Goal: Information Seeking & Learning: Check status

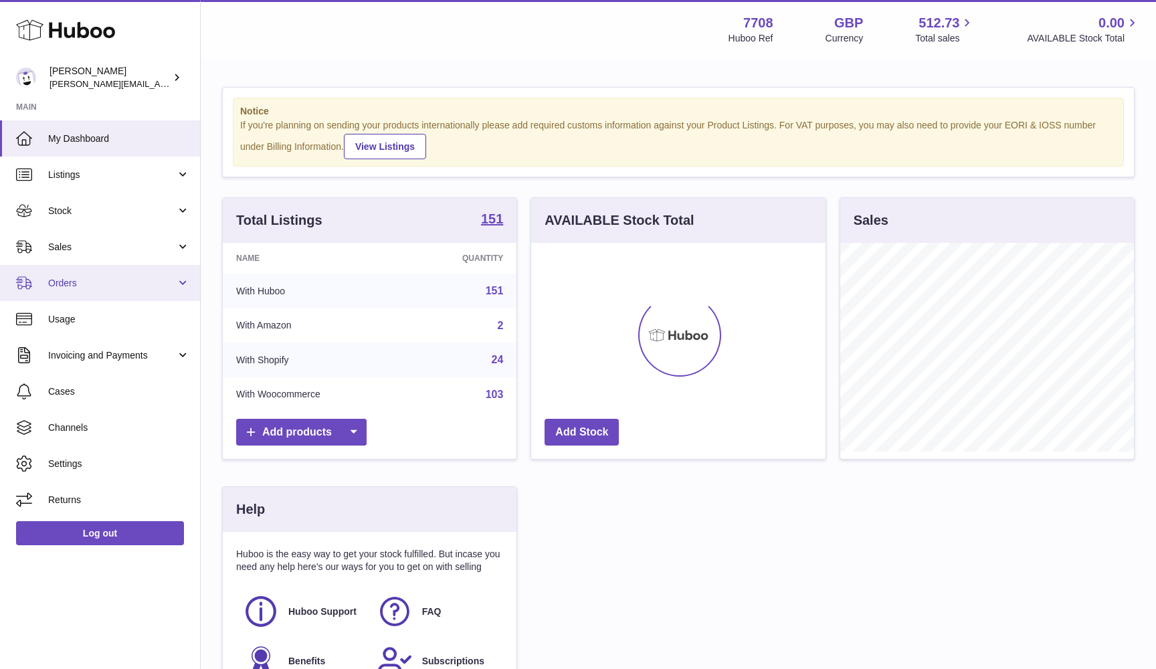
scroll to position [209, 294]
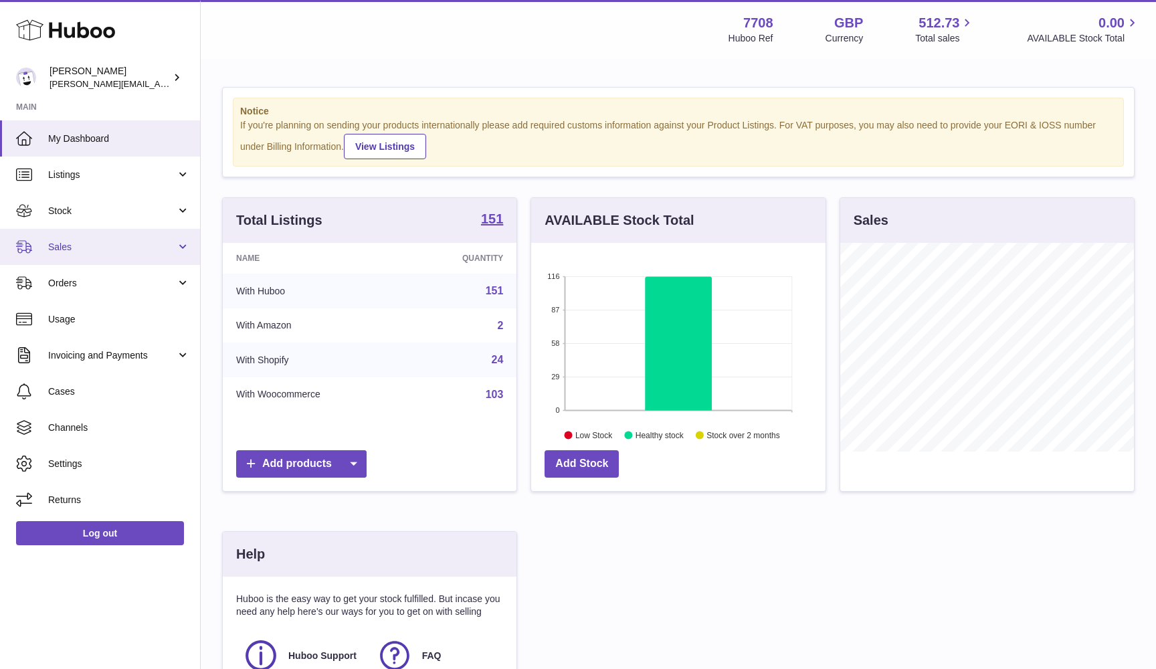
click at [106, 249] on span "Sales" at bounding box center [112, 247] width 128 height 13
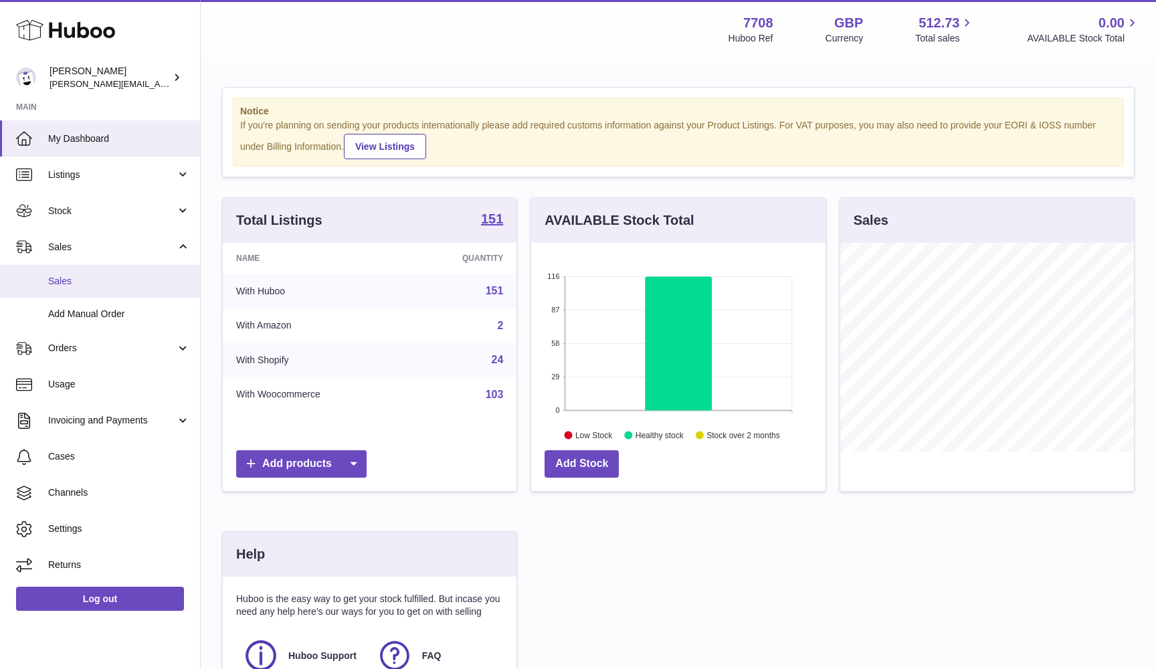
click at [100, 273] on link "Sales" at bounding box center [100, 281] width 200 height 33
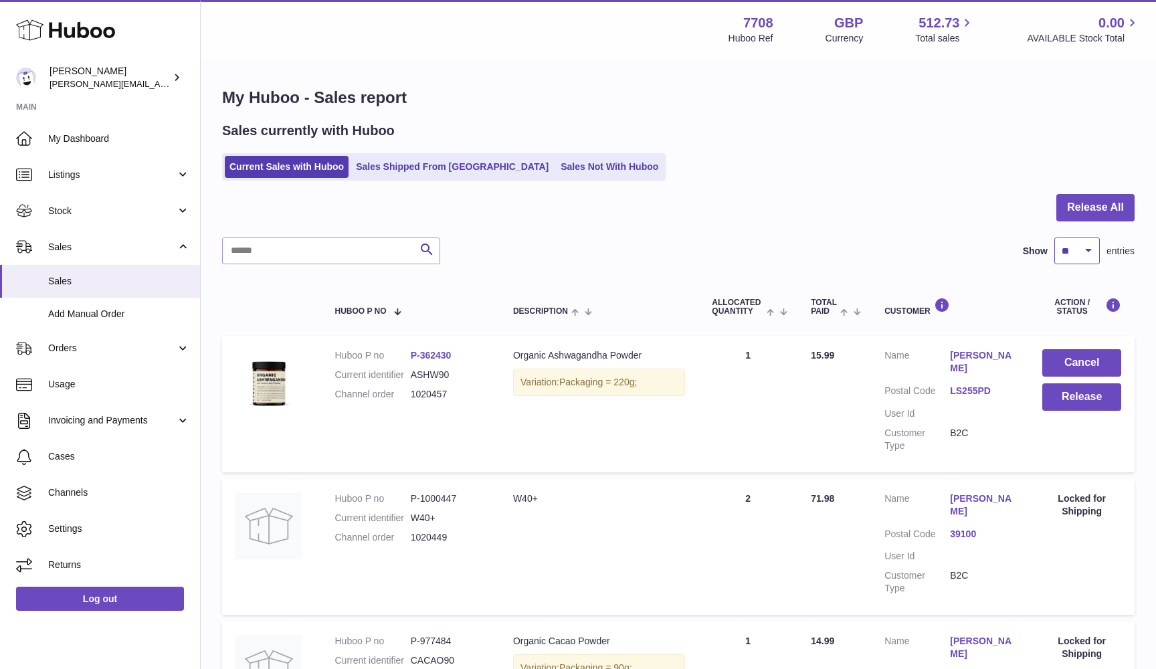
select select "***"
click at [1102, 209] on button "Release All" at bounding box center [1095, 207] width 78 height 27
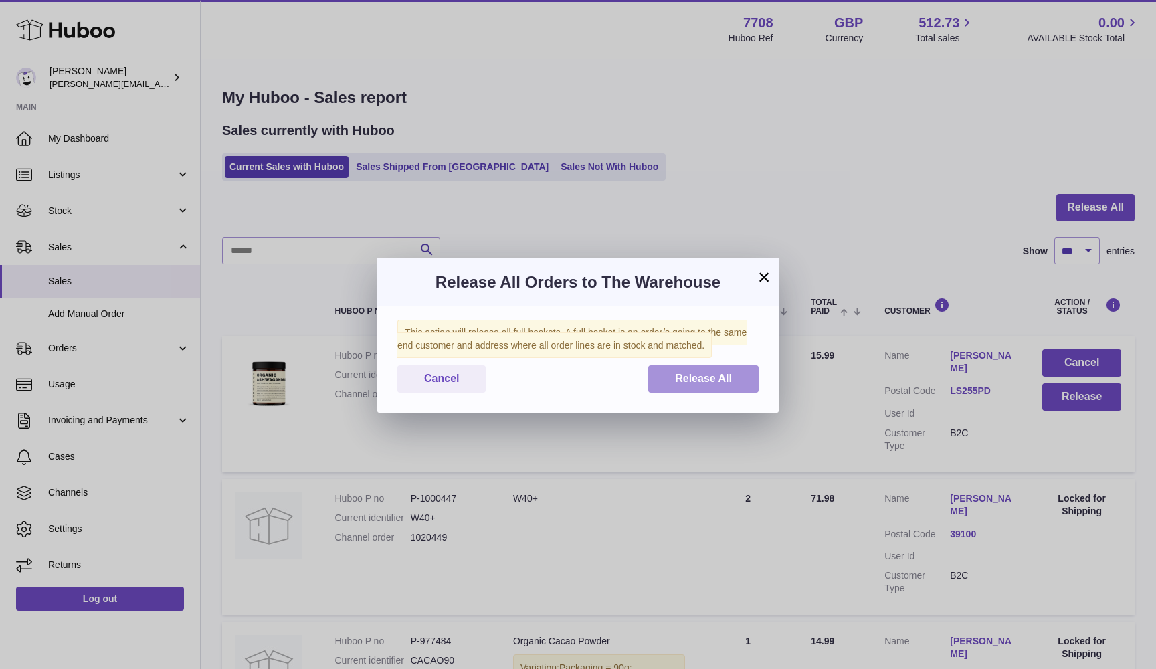
click at [694, 377] on span "Release All" at bounding box center [703, 377] width 57 height 11
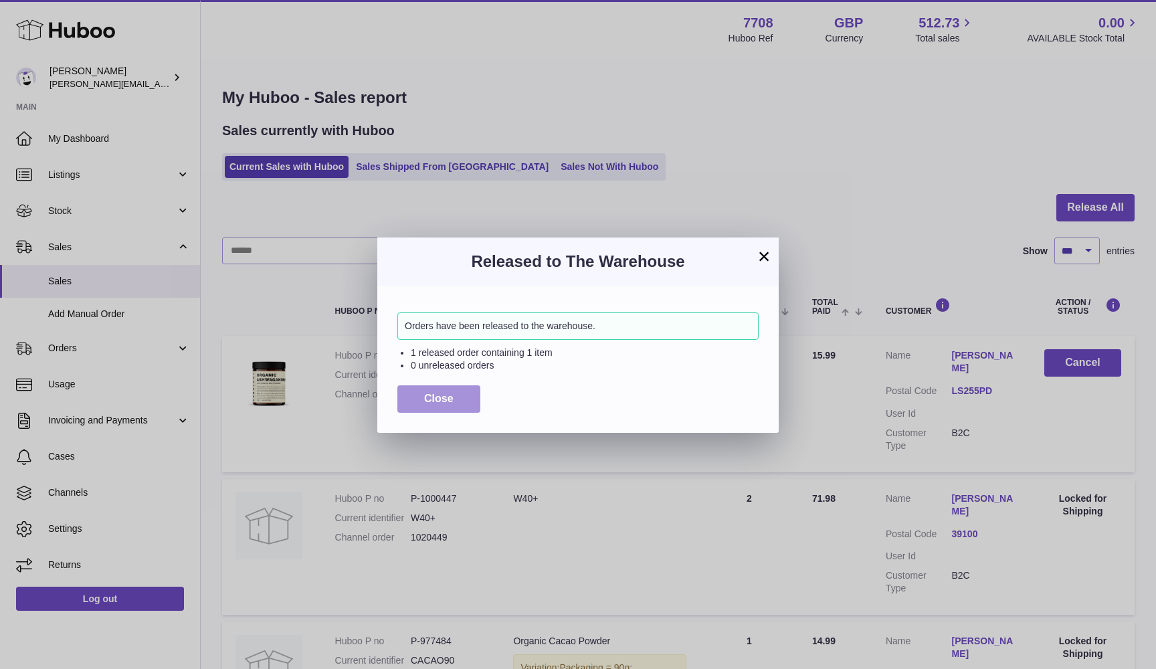
click at [425, 399] on span "Close" at bounding box center [438, 398] width 29 height 11
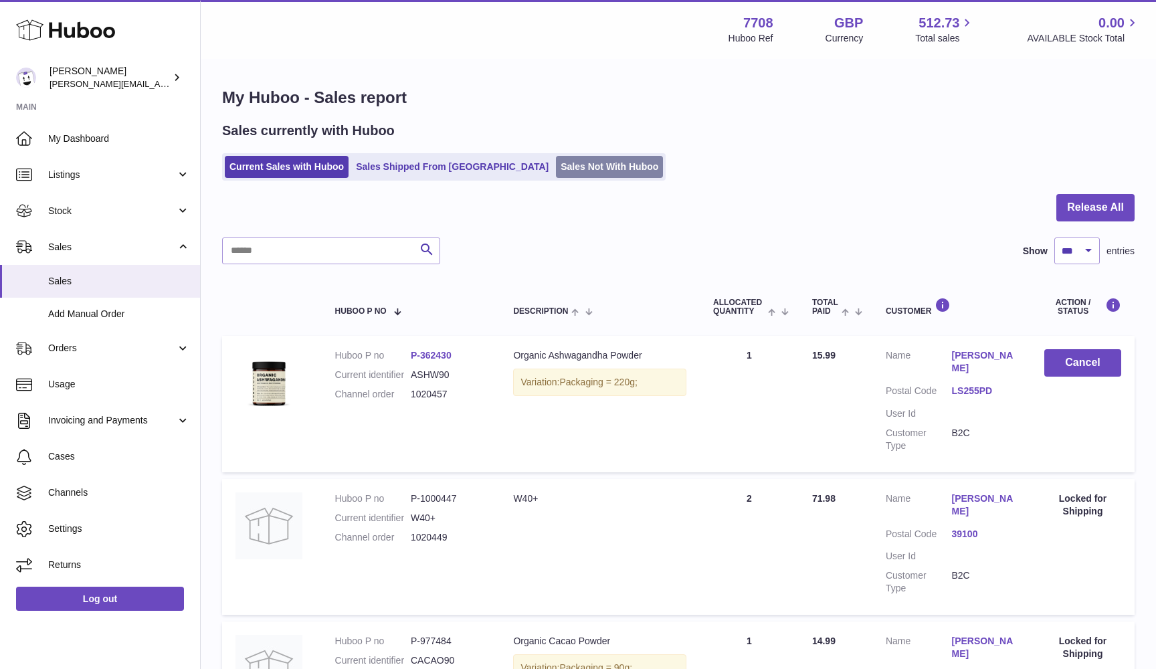
click at [556, 162] on link "Sales Not With Huboo" at bounding box center [609, 167] width 107 height 22
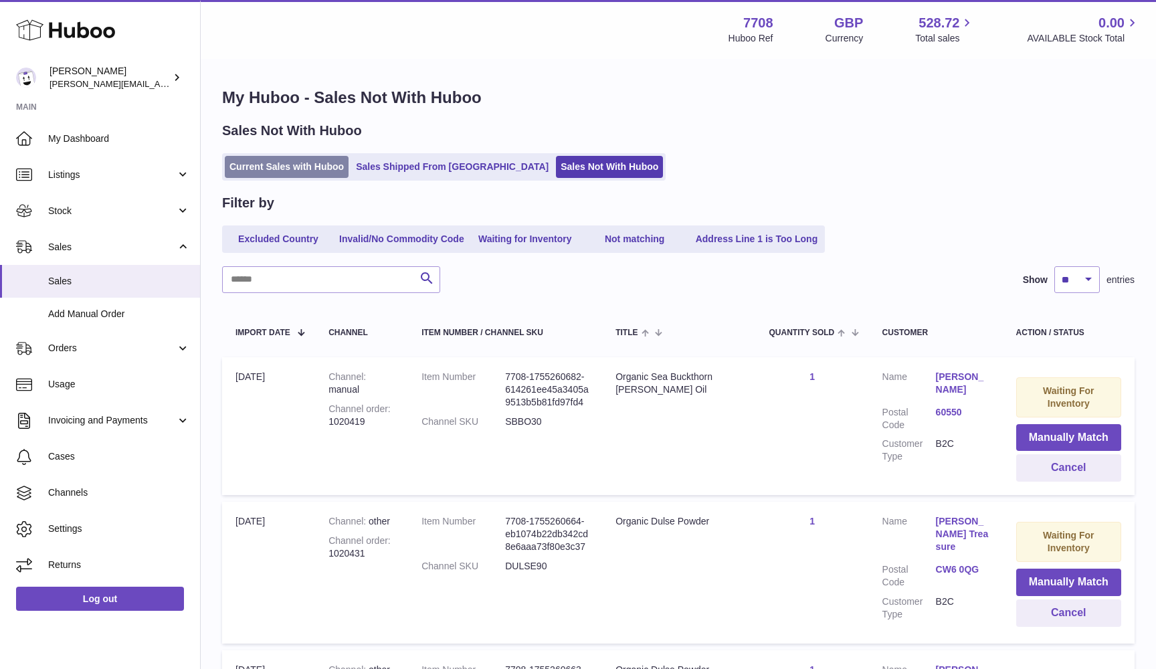
click at [293, 167] on link "Current Sales with Huboo" at bounding box center [287, 167] width 124 height 22
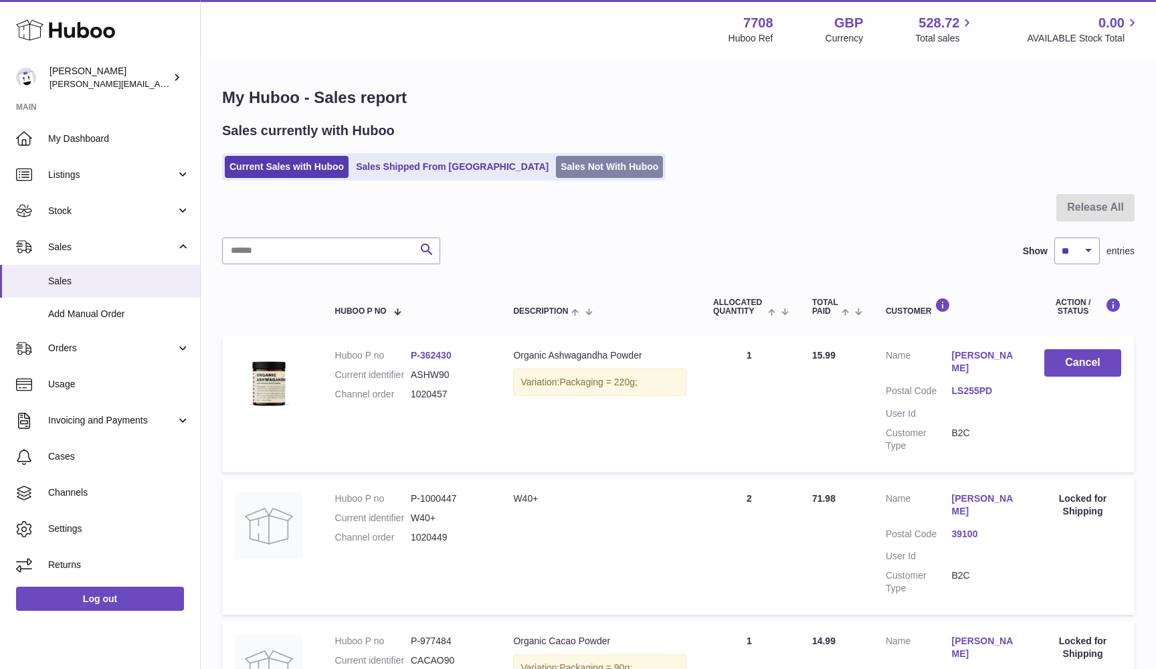
click at [556, 163] on link "Sales Not With Huboo" at bounding box center [609, 167] width 107 height 22
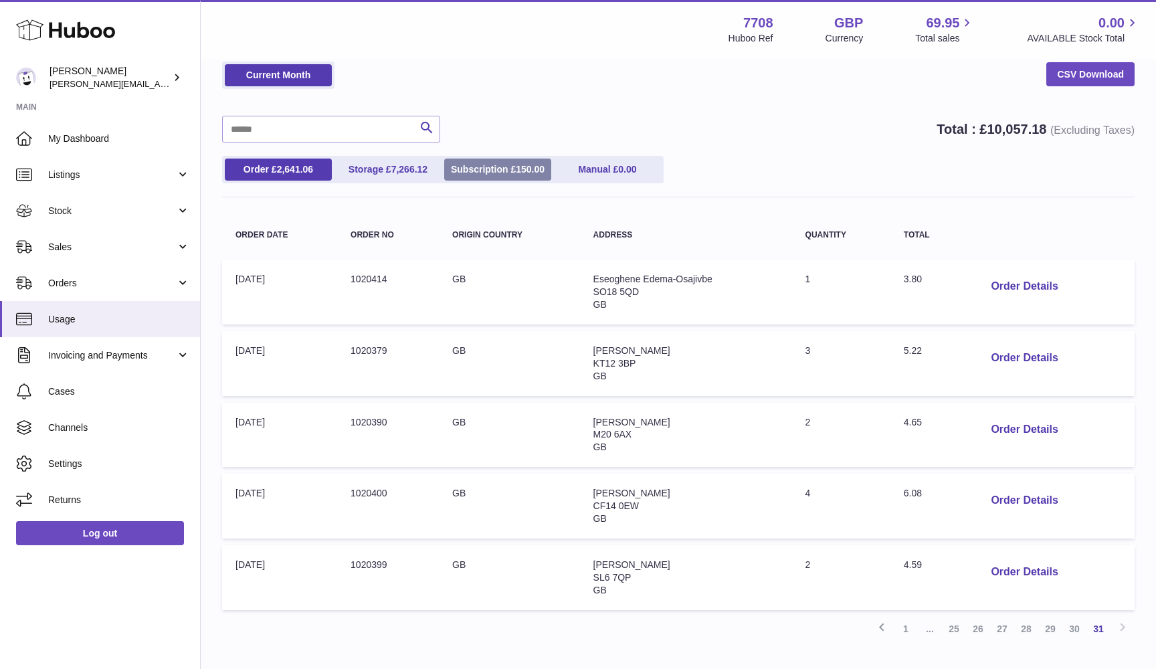
click at [479, 168] on link "Subscription £ 150.00" at bounding box center [497, 169] width 107 height 22
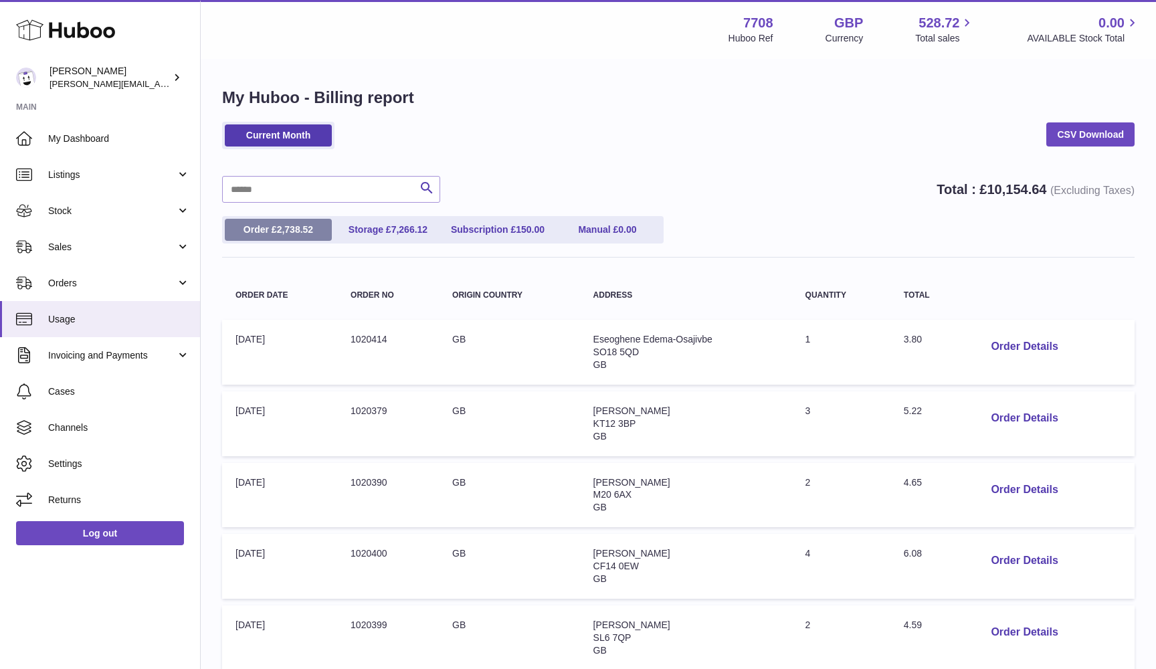
click at [280, 219] on link "Order £ 2,738.52" at bounding box center [278, 230] width 107 height 22
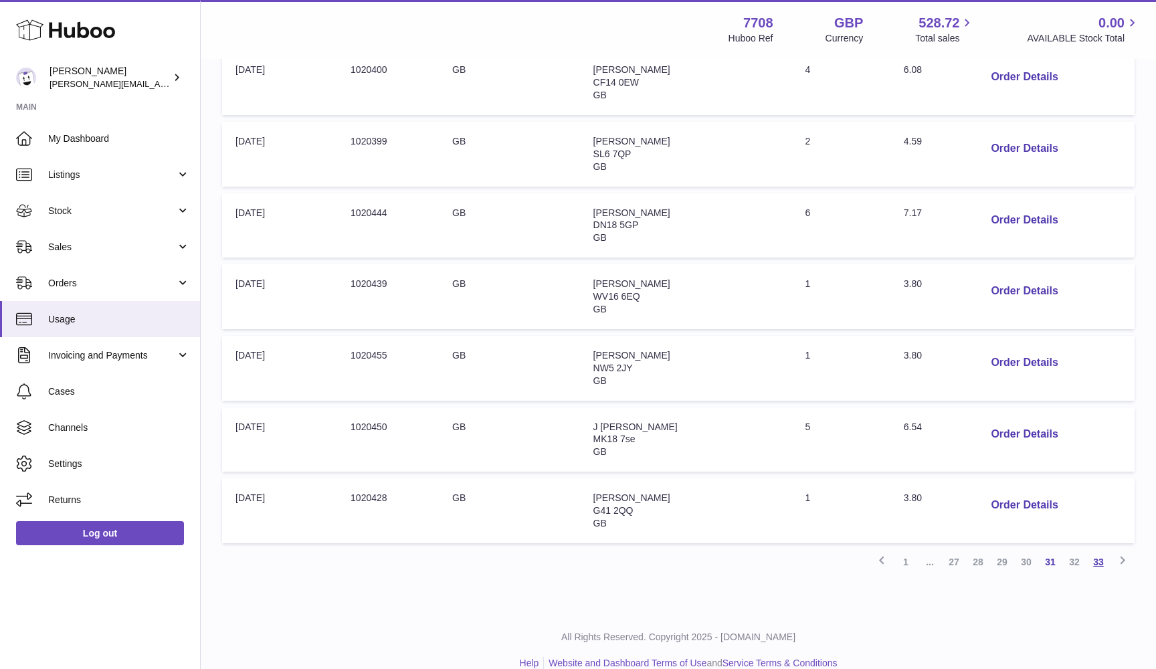
click at [1096, 550] on link "33" at bounding box center [1098, 562] width 24 height 24
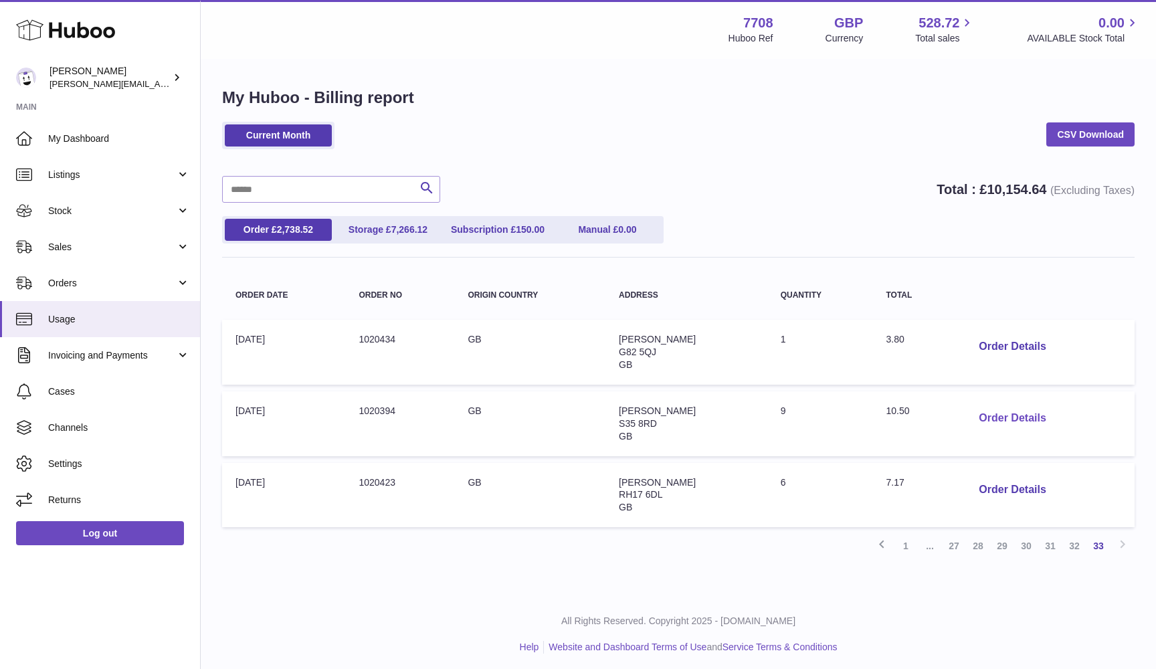
click at [998, 420] on button "Order Details" at bounding box center [1012, 418] width 88 height 27
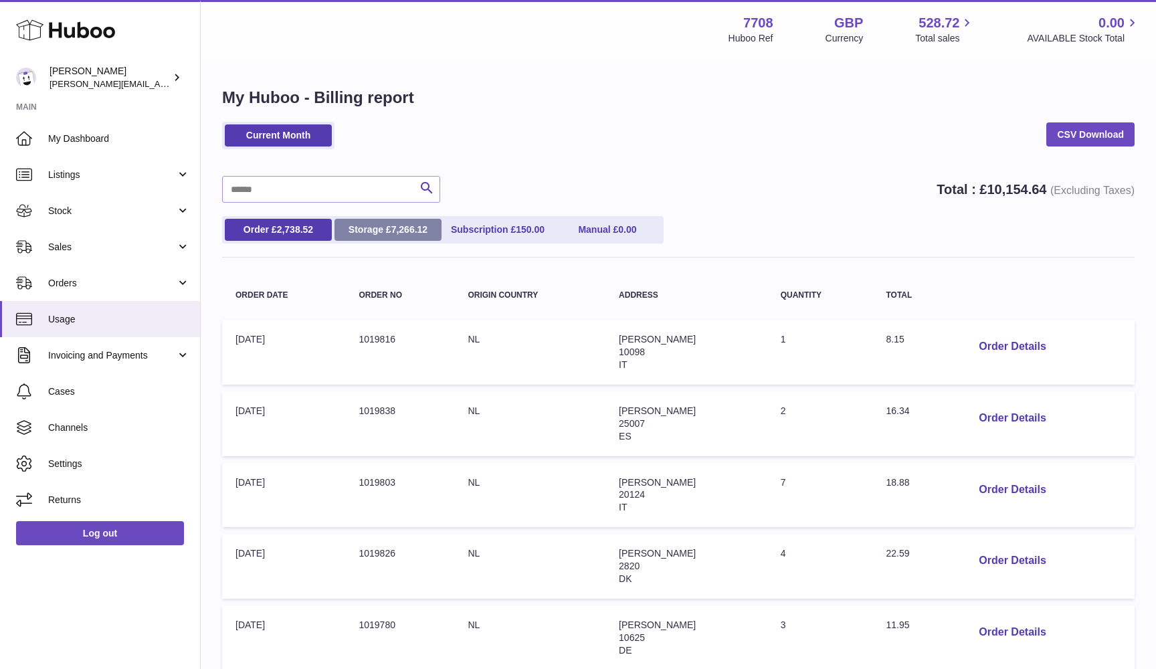
click at [401, 223] on link "Storage £ 7,266.12" at bounding box center [387, 230] width 107 height 22
